Goal: Task Accomplishment & Management: Manage account settings

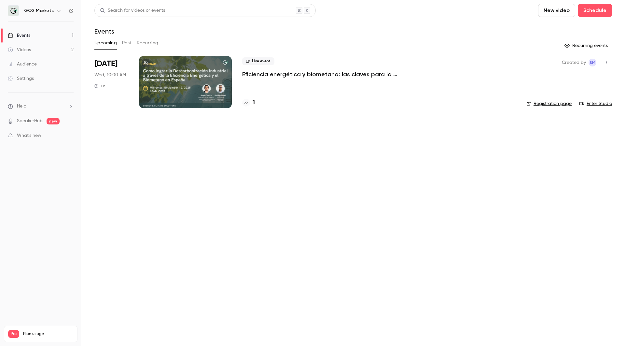
click at [176, 69] on div at bounding box center [185, 82] width 93 height 52
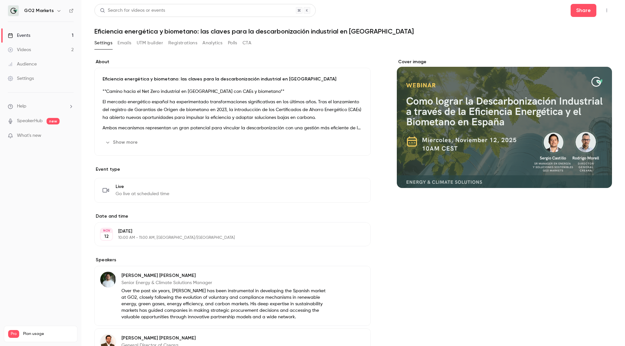
click at [405, 222] on div "Cover image" at bounding box center [504, 252] width 215 height 386
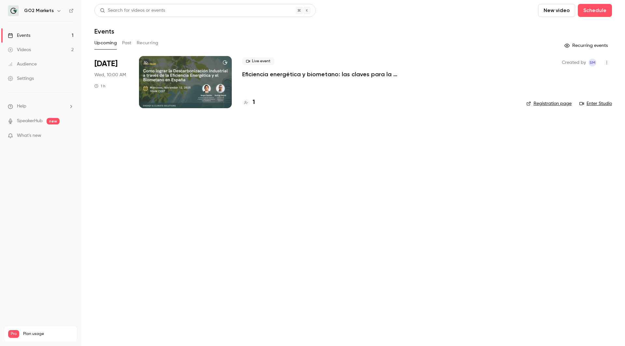
click at [249, 102] on div at bounding box center [246, 103] width 8 height 8
click at [263, 74] on p "Eficiencia energética y biometano: las claves para la descarbonización industri…" at bounding box center [339, 74] width 195 height 8
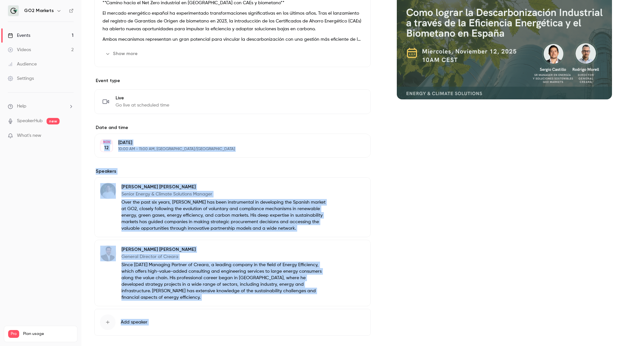
scroll to position [112, 0]
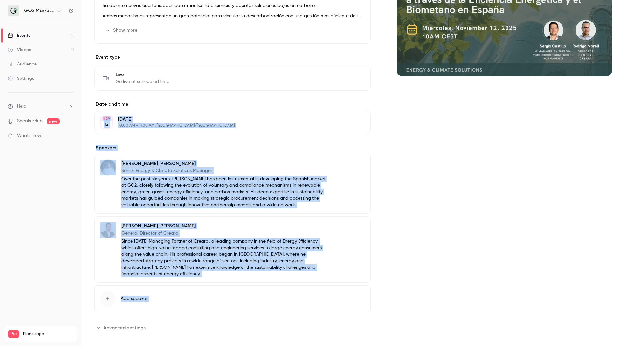
drag, startPoint x: 243, startPoint y: 215, endPoint x: 232, endPoint y: 344, distance: 129.3
click at [232, 344] on main "Search for videos or events Share Eficiencia energética y biometano: las claves…" at bounding box center [353, 173] width 544 height 346
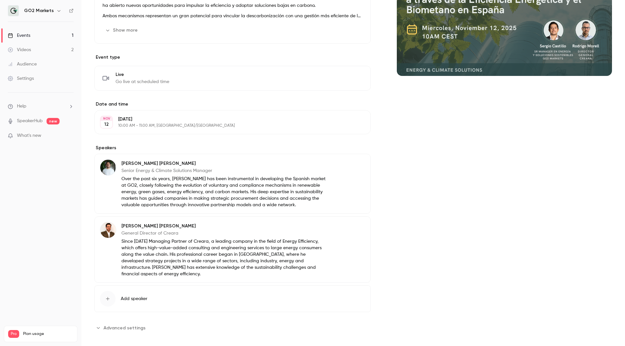
click at [410, 276] on div "Cover image" at bounding box center [504, 140] width 215 height 386
click at [406, 164] on div "Cover image" at bounding box center [504, 140] width 215 height 386
click at [64, 48] on link "Videos 2" at bounding box center [40, 50] width 81 height 14
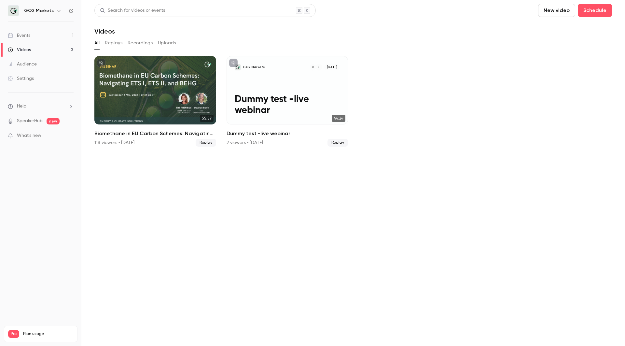
click at [50, 37] on link "Events 1" at bounding box center [40, 35] width 81 height 14
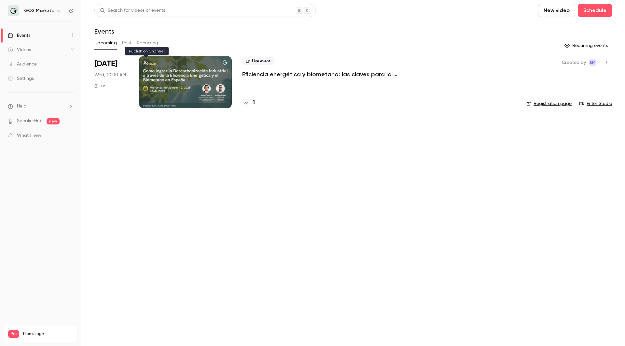
click at [148, 61] on button at bounding box center [146, 63] width 8 height 8
click at [253, 102] on h4 "1" at bounding box center [254, 102] width 2 height 9
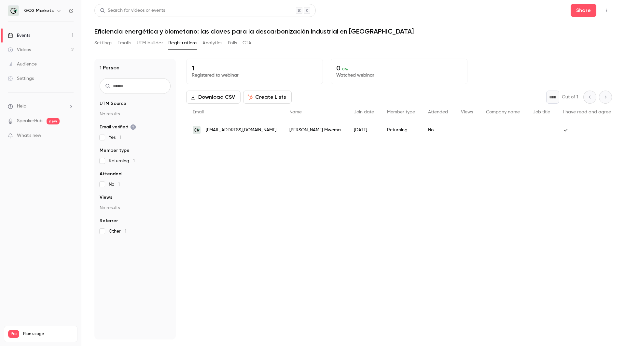
click at [227, 127] on span "sm@go2-markets.com" at bounding box center [241, 130] width 71 height 7
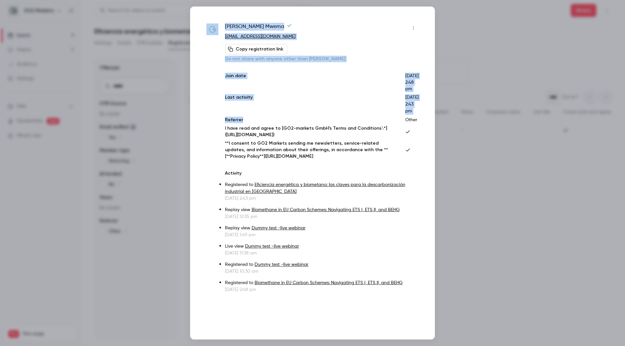
drag, startPoint x: 348, startPoint y: 142, endPoint x: 287, endPoint y: 345, distance: 212.0
click at [287, 345] on div "Sophia Mwema sm@go2-markets.com Copy registration link Do not share with anyone…" at bounding box center [312, 173] width 625 height 346
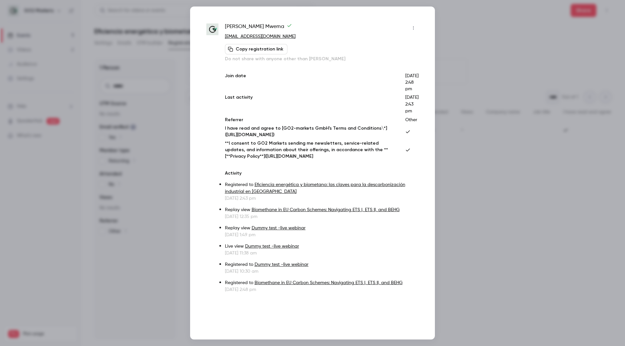
click at [365, 160] on p "**I consent to GO2 Markets sending me newsletters, service-related updates, and…" at bounding box center [310, 150] width 170 height 20
click at [417, 28] on button "button" at bounding box center [413, 28] width 10 height 10
click at [395, 62] on div "Remove registration" at bounding box center [387, 61] width 49 height 7
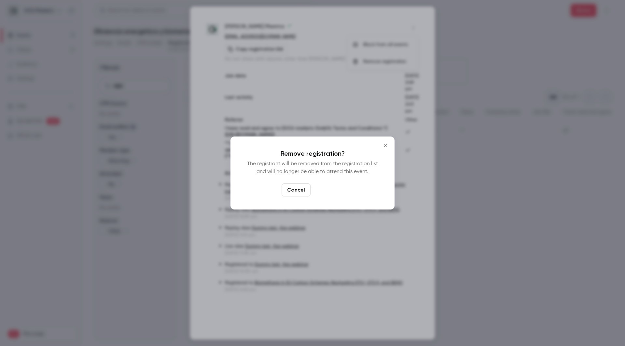
click at [326, 185] on button "Confirm" at bounding box center [328, 189] width 31 height 13
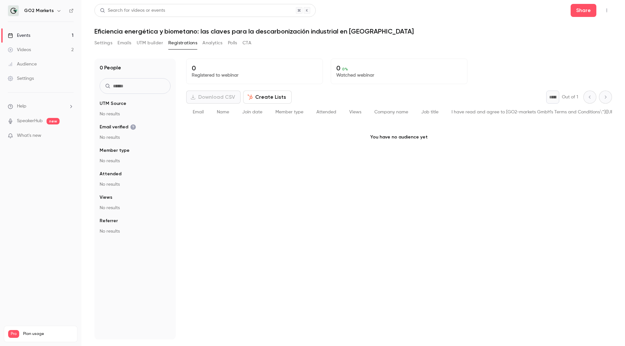
click at [47, 38] on link "Events 1" at bounding box center [40, 35] width 81 height 14
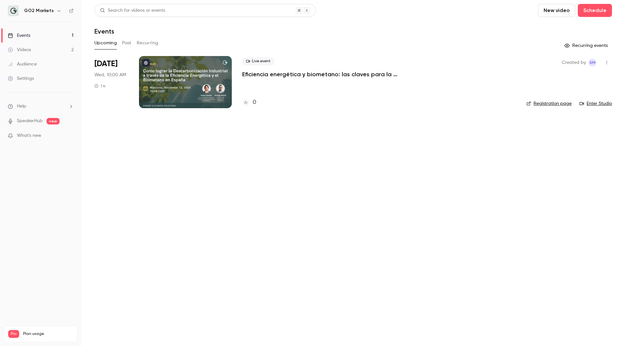
click at [424, 73] on p "Eficiencia energética y biometano: las claves para la descarbonización industri…" at bounding box center [339, 74] width 195 height 8
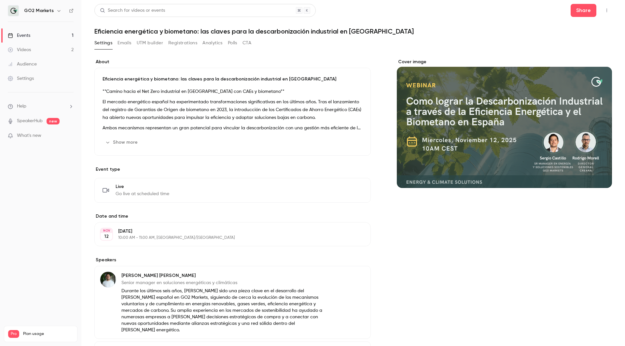
click at [429, 265] on div "Cover image" at bounding box center [504, 262] width 215 height 406
click at [121, 140] on button "Show more" at bounding box center [122, 142] width 39 height 10
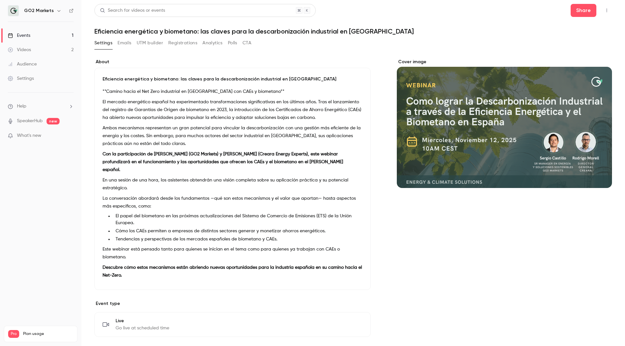
click at [244, 40] on button "CTA" at bounding box center [247, 43] width 9 height 10
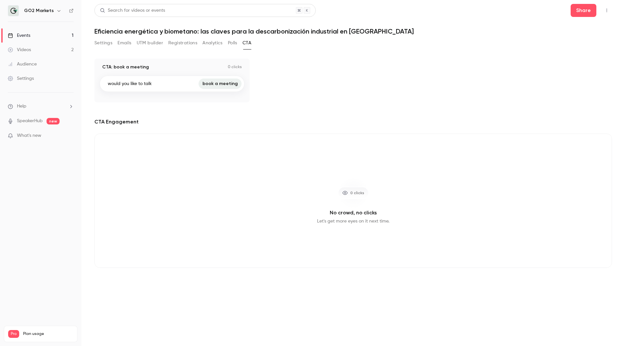
click at [234, 45] on button "Polls" at bounding box center [232, 43] width 9 height 10
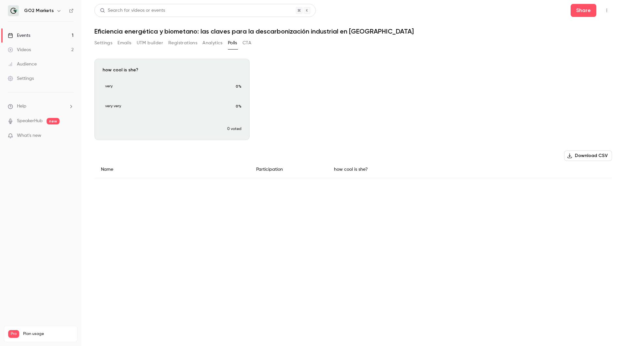
click at [121, 48] on div "Settings Emails UTM builder Registrations Analytics Polls CTA" at bounding box center [172, 44] width 157 height 13
click at [199, 42] on div "Settings Emails UTM builder Registrations Analytics Polls CTA" at bounding box center [172, 43] width 157 height 10
click at [206, 42] on button "Analytics" at bounding box center [212, 43] width 20 height 10
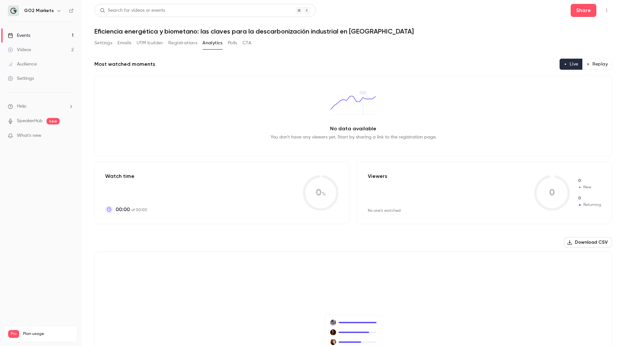
click at [175, 42] on button "Registrations" at bounding box center [182, 43] width 29 height 10
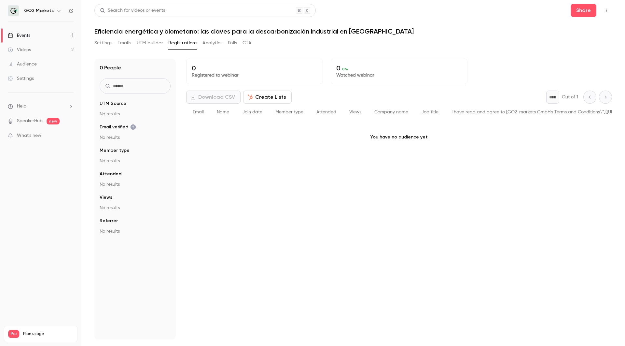
click at [151, 46] on button "UTM builder" at bounding box center [150, 43] width 26 height 10
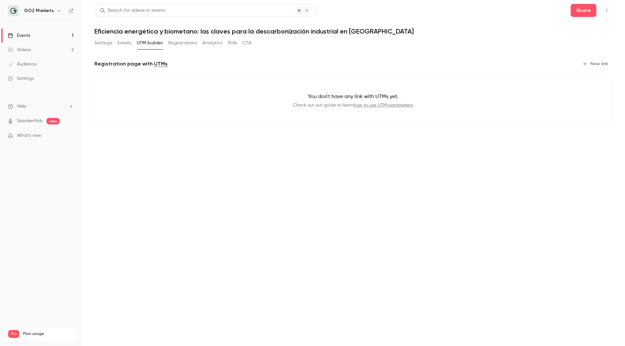
click at [127, 43] on button "Emails" at bounding box center [125, 43] width 14 height 10
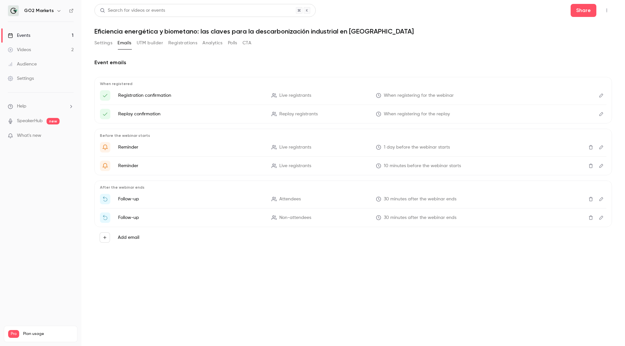
click at [106, 44] on button "Settings" at bounding box center [103, 43] width 18 height 10
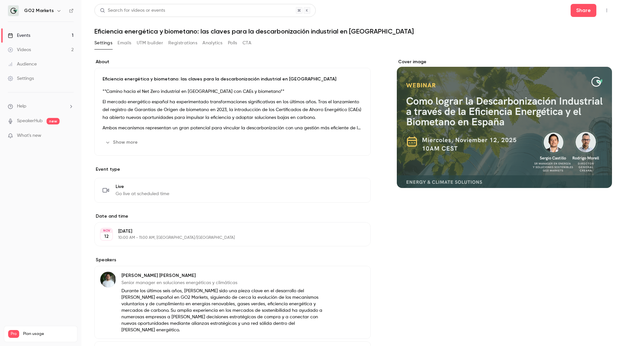
click at [129, 42] on button "Emails" at bounding box center [125, 43] width 14 height 10
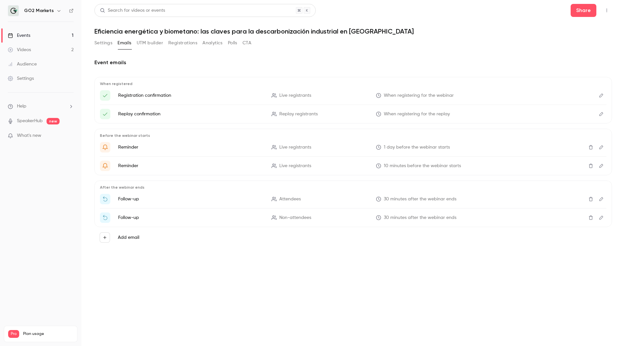
click at [419, 199] on span "30 minutes after the webinar ends" at bounding box center [420, 199] width 73 height 7
click at [436, 215] on span "30 minutes after the webinar ends" at bounding box center [420, 217] width 73 height 7
click at [601, 201] on icon "Edit" at bounding box center [601, 199] width 4 height 4
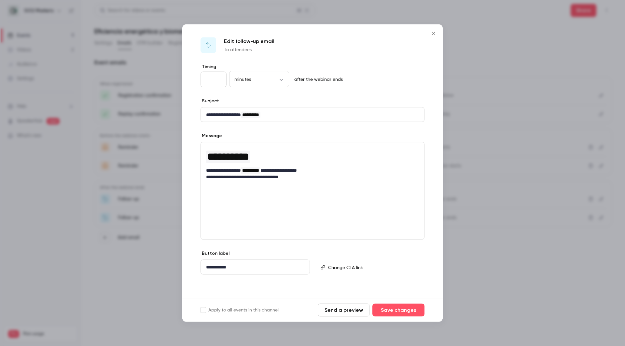
click at [509, 184] on div at bounding box center [312, 173] width 625 height 346
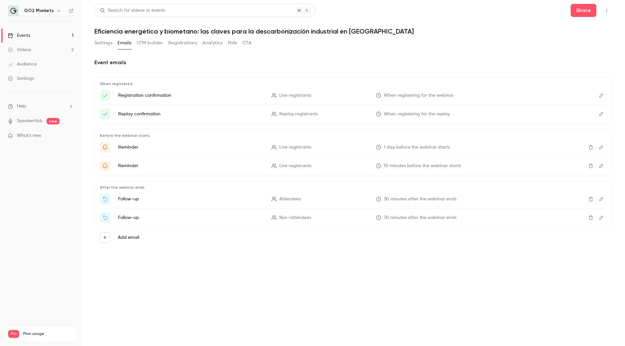
click at [386, 217] on span "30 minutes after the webinar ends" at bounding box center [420, 217] width 73 height 7
click at [54, 46] on link "Videos 2" at bounding box center [40, 50] width 81 height 14
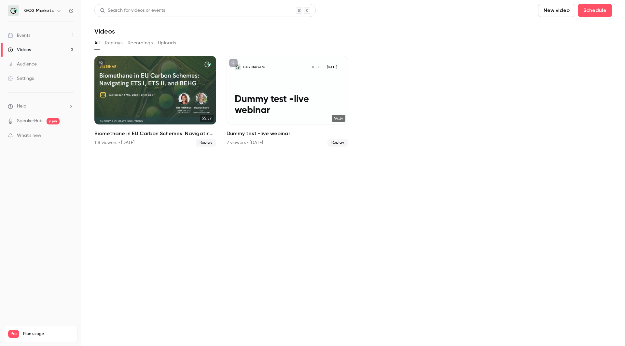
click at [115, 42] on button "Replays" at bounding box center [114, 43] width 18 height 10
click at [134, 44] on button "Recordings" at bounding box center [140, 43] width 25 height 10
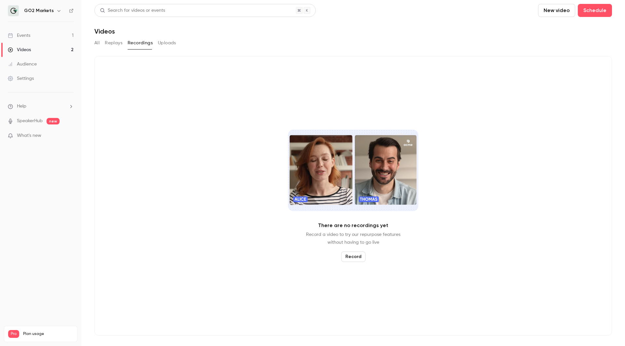
click at [170, 41] on button "Uploads" at bounding box center [167, 43] width 18 height 10
